Goal: Register for event/course

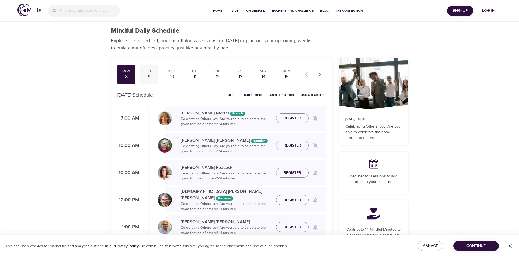
click at [148, 77] on div "9" at bounding box center [149, 77] width 14 height 6
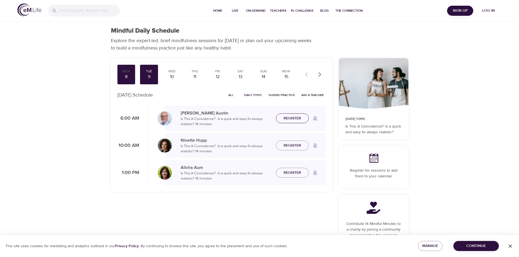
click at [289, 119] on span "Register" at bounding box center [292, 118] width 17 height 7
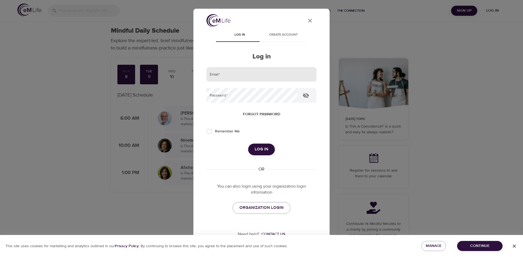
click at [269, 72] on input "email" at bounding box center [261, 74] width 110 height 15
type input "[PERSON_NAME][EMAIL_ADDRESS][PERSON_NAME][DOMAIN_NAME]"
click at [248, 144] on button "Log in" at bounding box center [261, 149] width 27 height 11
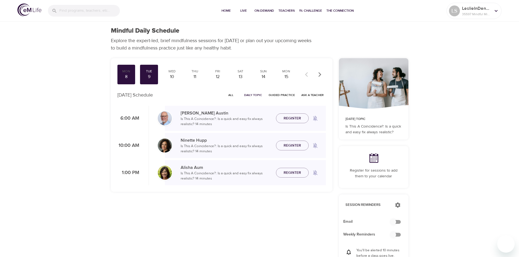
checkbox input "true"
click at [289, 117] on span "Register" at bounding box center [292, 118] width 17 height 7
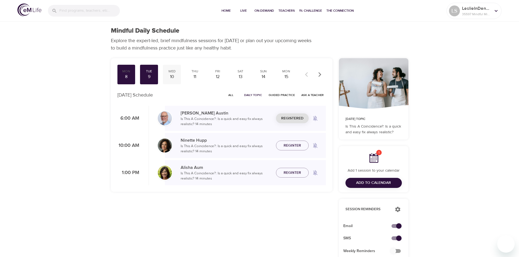
click at [174, 77] on div "10" at bounding box center [172, 77] width 14 height 6
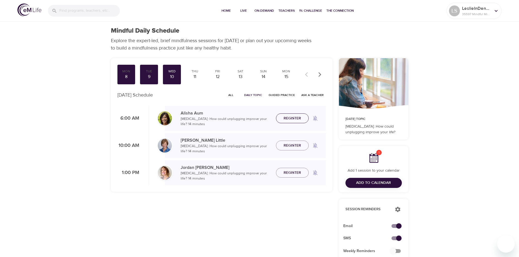
click at [293, 118] on span "Register" at bounding box center [292, 118] width 17 height 7
click at [194, 78] on div "11" at bounding box center [195, 77] width 14 height 6
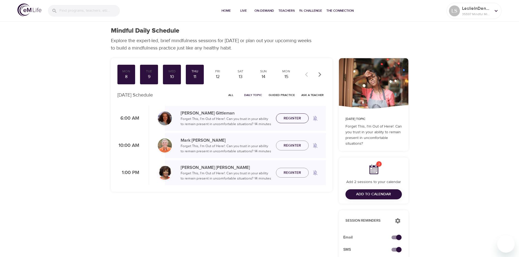
click at [296, 119] on span "Register" at bounding box center [292, 118] width 17 height 7
click at [217, 75] on div "12" at bounding box center [218, 77] width 14 height 6
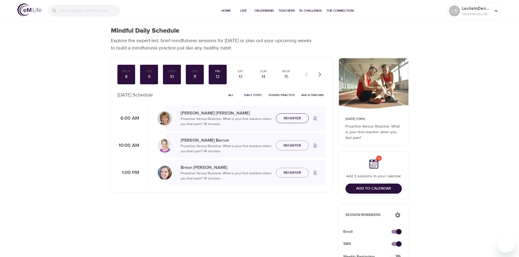
click at [293, 119] on span "Register" at bounding box center [292, 118] width 17 height 7
click at [287, 74] on div "15" at bounding box center [286, 77] width 14 height 6
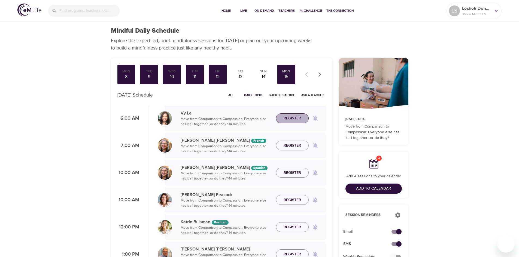
click at [292, 120] on span "Register" at bounding box center [292, 118] width 17 height 7
click at [292, 254] on span "Register" at bounding box center [292, 254] width 17 height 7
click at [495, 10] on icon at bounding box center [496, 11] width 6 height 6
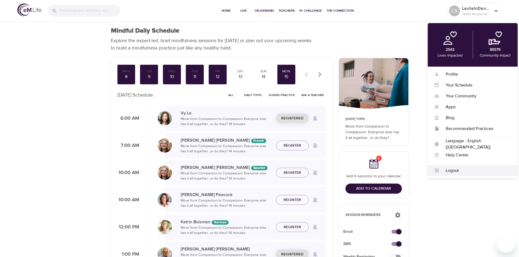
click at [454, 172] on div "Logout" at bounding box center [475, 171] width 72 height 6
